Goal: Task Accomplishment & Management: Complete application form

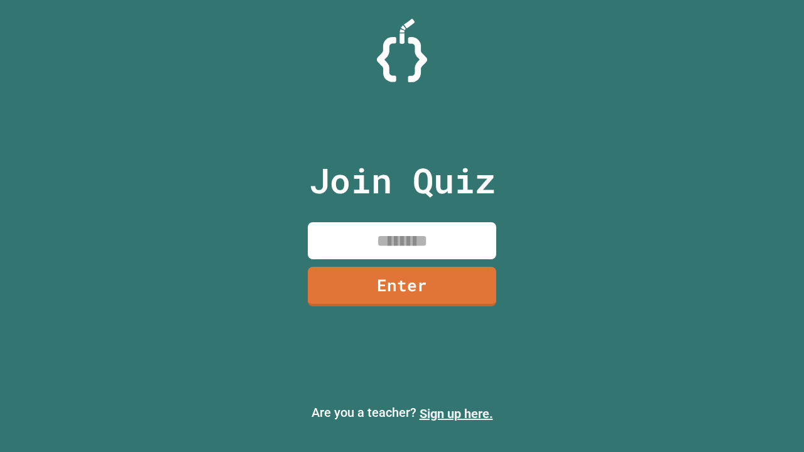
click at [456, 414] on link "Sign up here." at bounding box center [457, 414] width 74 height 15
